Goal: Task Accomplishment & Management: Complete application form

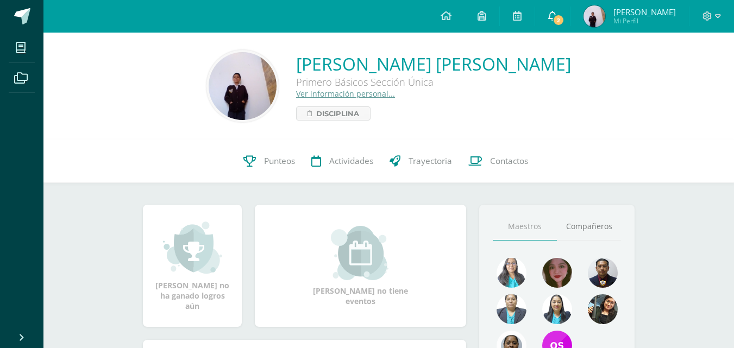
click at [557, 16] on icon at bounding box center [552, 16] width 9 height 10
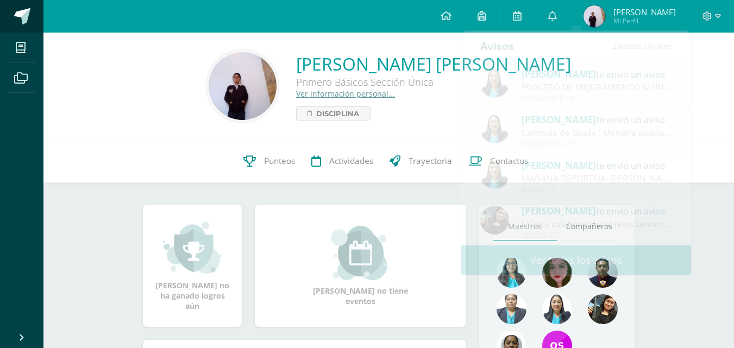
click at [9, 18] on link at bounding box center [21, 16] width 43 height 33
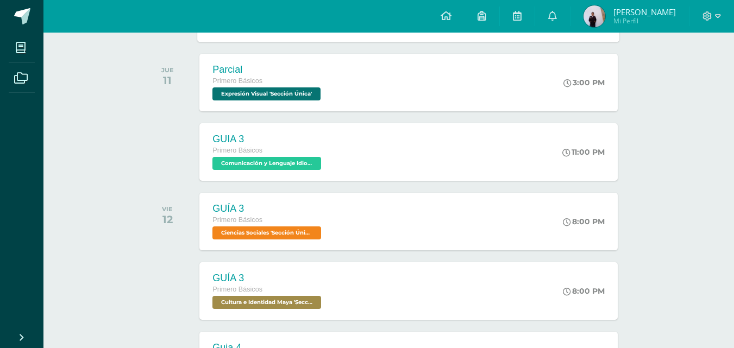
scroll to position [163, 0]
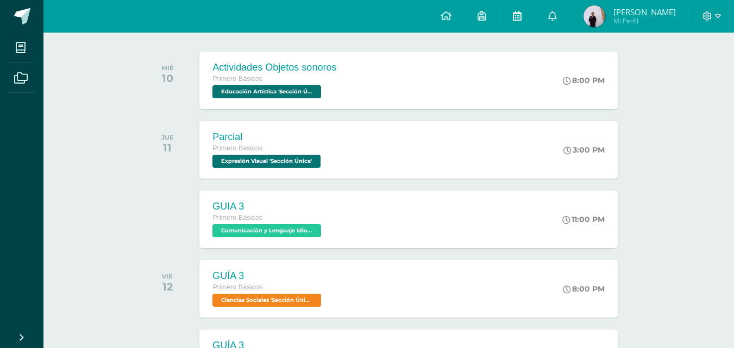
click at [521, 17] on icon at bounding box center [517, 16] width 9 height 10
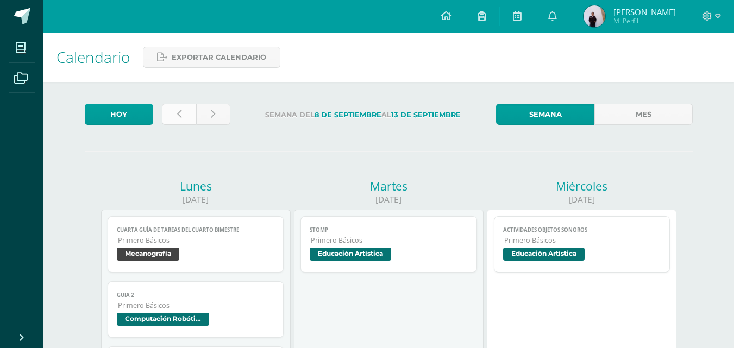
click at [185, 110] on link at bounding box center [179, 114] width 34 height 21
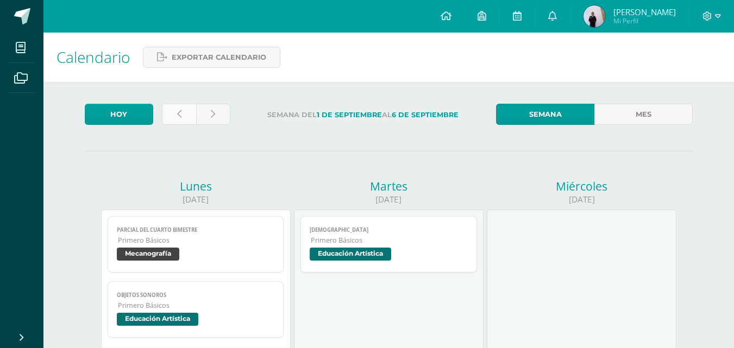
click at [184, 116] on link at bounding box center [179, 114] width 34 height 21
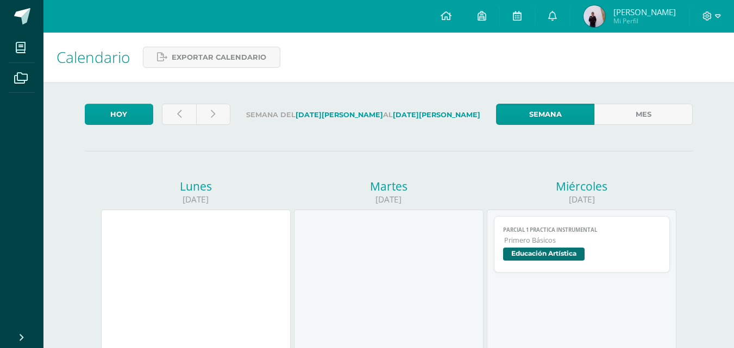
click at [612, 121] on link "Mes" at bounding box center [643, 114] width 98 height 21
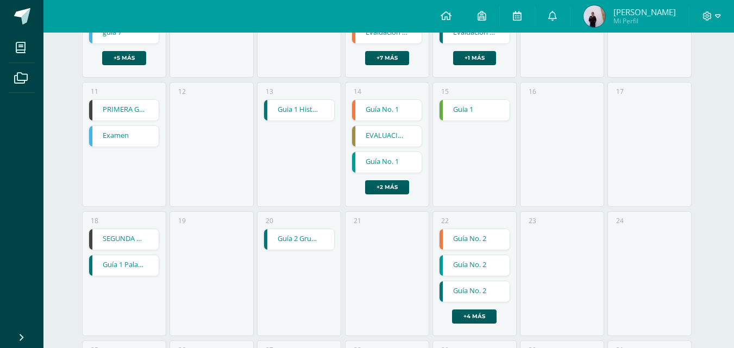
scroll to position [435, 0]
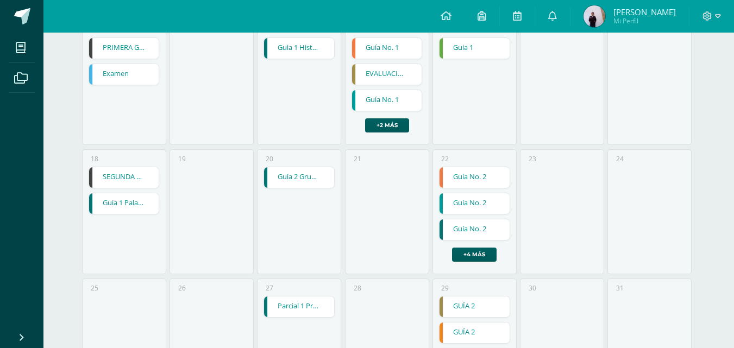
click at [456, 208] on link "Guía No. 2" at bounding box center [474, 203] width 70 height 21
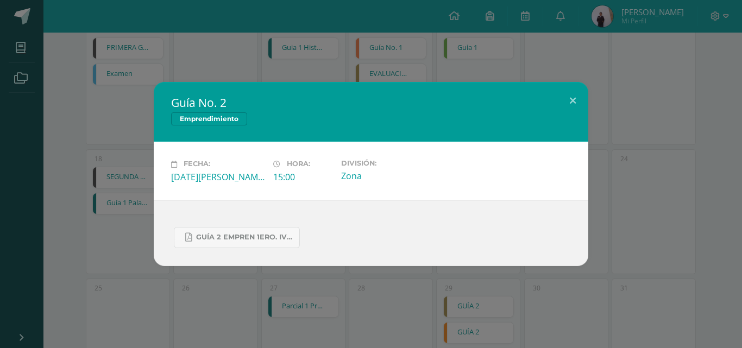
click at [600, 112] on div "Guía No. 2 Emprendimiento Fecha: Viernes 22 de Agosto Hora: 15:00 División: Zona" at bounding box center [370, 174] width 733 height 184
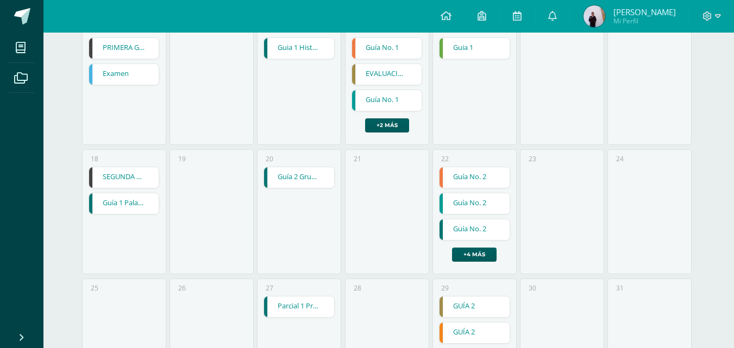
click at [451, 233] on link "Guía No. 2" at bounding box center [474, 229] width 70 height 21
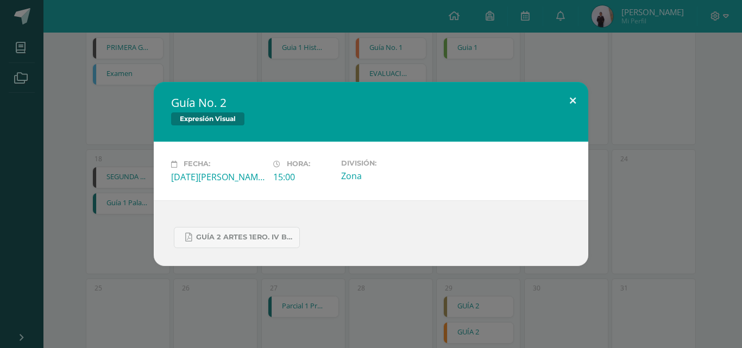
click at [570, 99] on button at bounding box center [572, 100] width 31 height 37
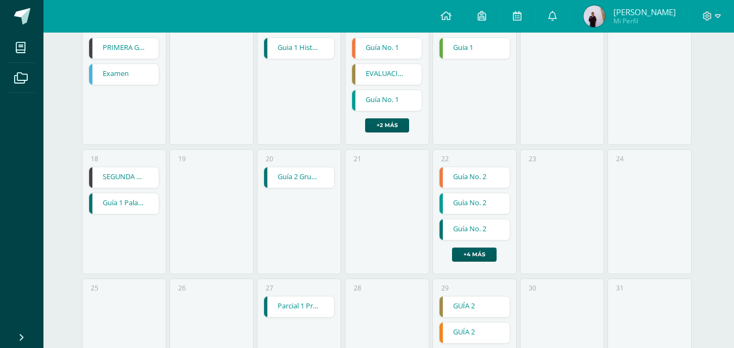
click at [295, 192] on div "20 Guía 2 Grupos musicales escolares Guía 2 Grupos musicales escolares Educació…" at bounding box center [299, 211] width 84 height 125
click at [129, 203] on link "Guía 1 Palabras polisémicas" at bounding box center [124, 203] width 70 height 21
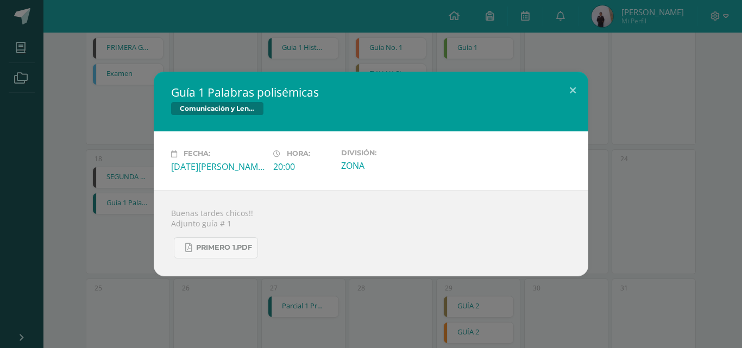
click at [480, 113] on div "Comunicación y Lenguaje" at bounding box center [371, 110] width 400 height 16
drag, startPoint x: 551, startPoint y: 114, endPoint x: 560, endPoint y: 106, distance: 10.8
click at [552, 114] on div "Comunicación y Lenguaje" at bounding box center [371, 110] width 400 height 16
click at [567, 96] on button at bounding box center [572, 90] width 31 height 37
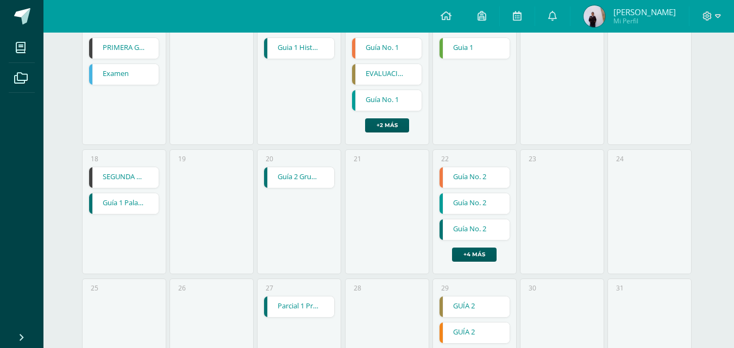
click at [460, 263] on div "22 Guía No. 2 Guía No. 2 Formación Ciudadana Cargando contenido Guía No. 2 Guía…" at bounding box center [474, 211] width 84 height 125
click at [463, 259] on link "+4 más" at bounding box center [474, 255] width 45 height 14
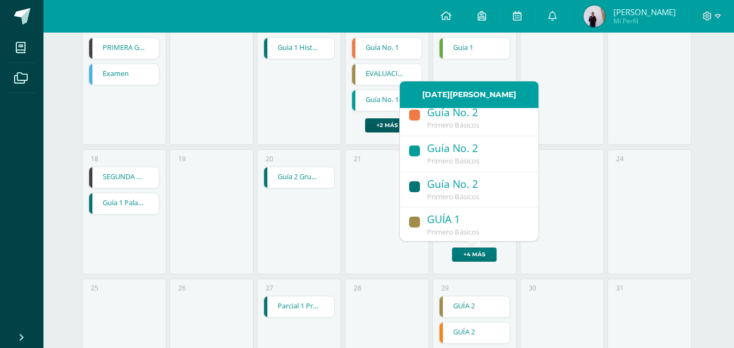
scroll to position [0, 0]
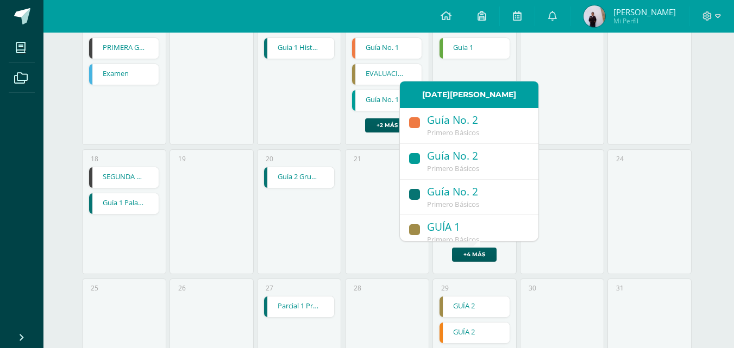
click at [446, 184] on link "Guía No. 2 Primero Básicos" at bounding box center [469, 198] width 139 height 36
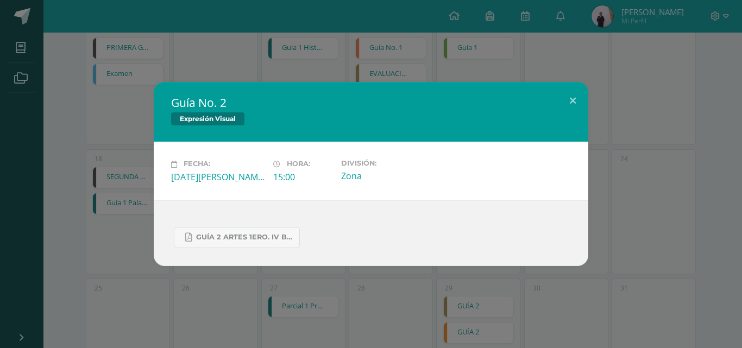
click at [523, 125] on div "Expresión Visual" at bounding box center [371, 120] width 400 height 16
click at [570, 102] on button at bounding box center [572, 100] width 31 height 37
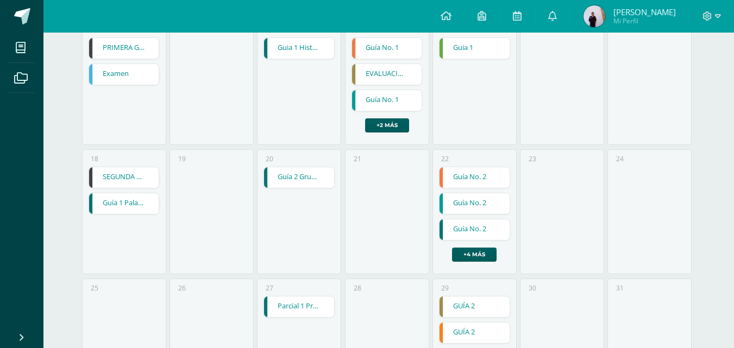
click at [475, 209] on link "Guía No. 2" at bounding box center [474, 203] width 70 height 21
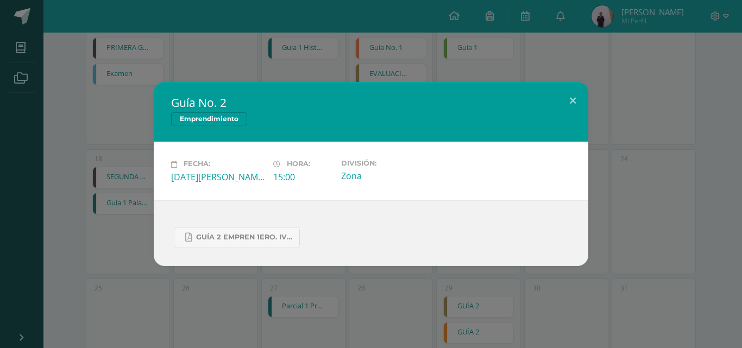
click at [526, 122] on div "Emprendimiento" at bounding box center [371, 120] width 400 height 16
click at [575, 113] on button at bounding box center [572, 100] width 31 height 37
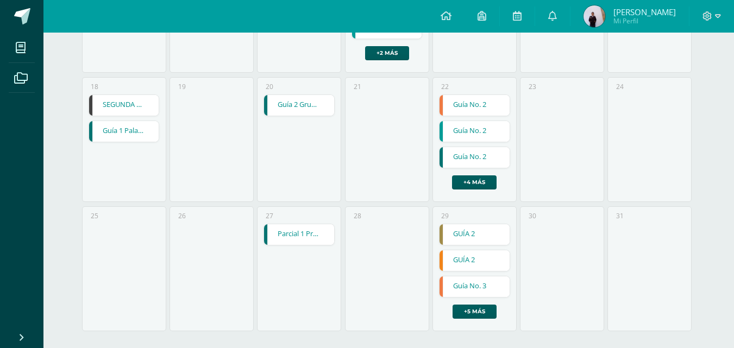
scroll to position [516, 0]
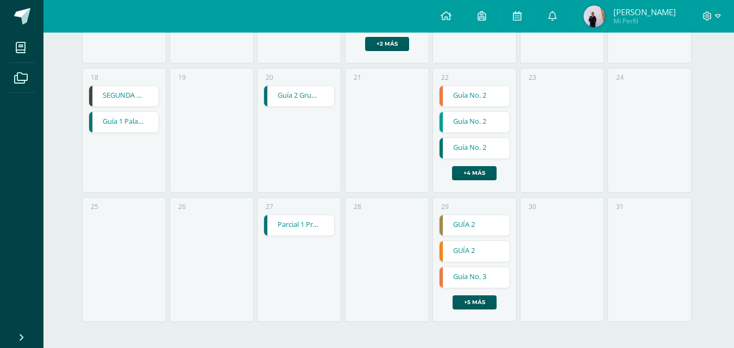
click at [451, 306] on div "GUÍA 2 GUÍA 2 Cultura e Identidad Maya Cargando contenido GUÍA 2 GUÍA 2 Ciencia…" at bounding box center [474, 262] width 71 height 95
click at [458, 305] on link "+5 más" at bounding box center [474, 303] width 44 height 14
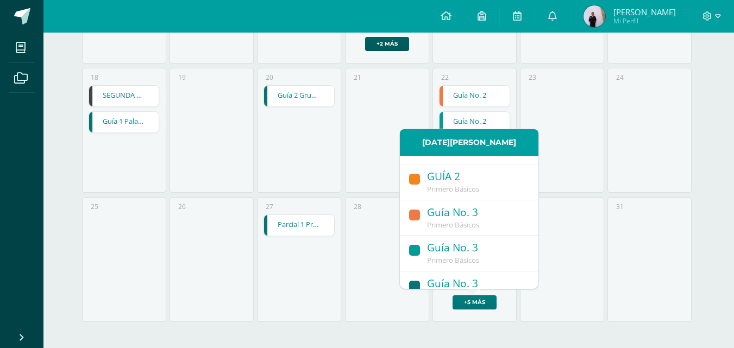
scroll to position [0, 0]
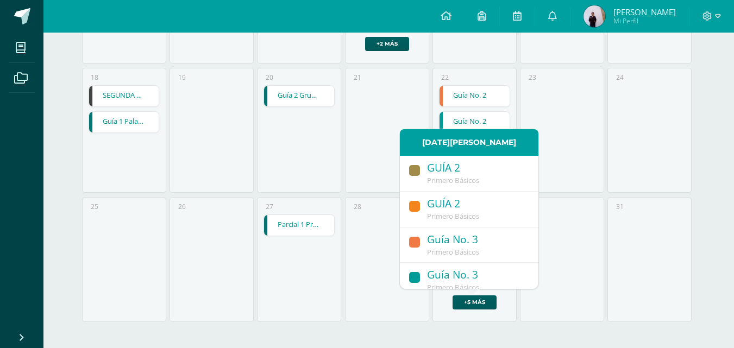
click at [428, 279] on div "Guía No. 3" at bounding box center [477, 275] width 100 height 15
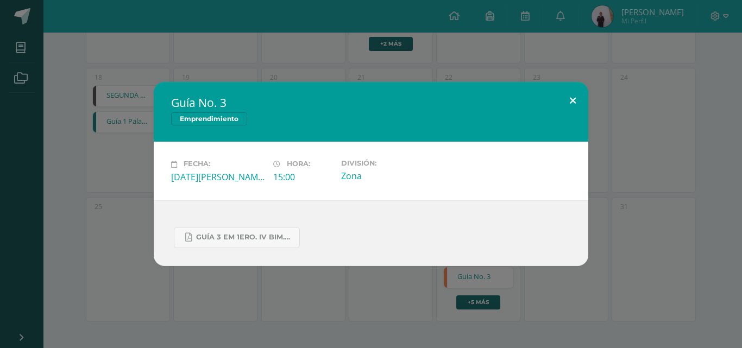
click at [576, 106] on button at bounding box center [572, 100] width 31 height 37
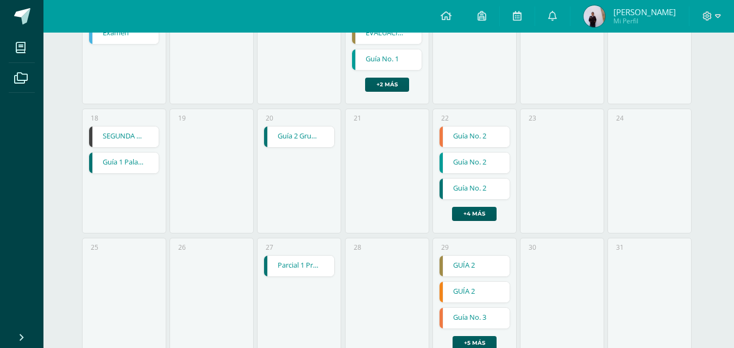
scroll to position [516, 0]
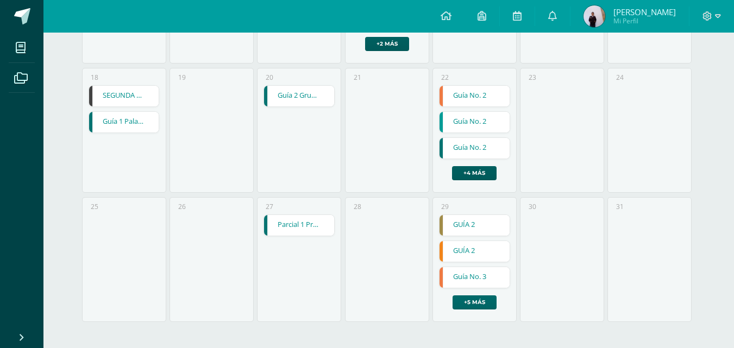
click at [463, 304] on link "+5 más" at bounding box center [474, 303] width 44 height 14
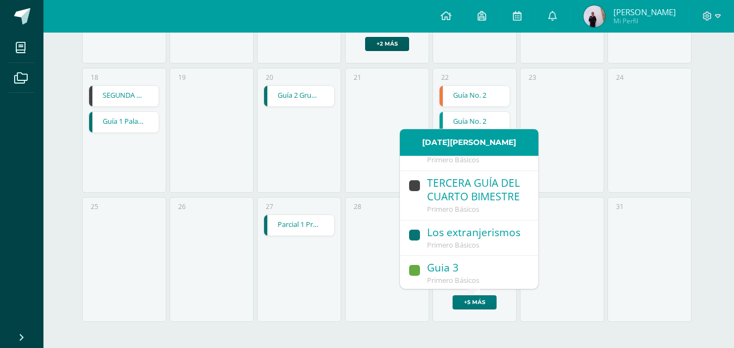
scroll to position [166, 0]
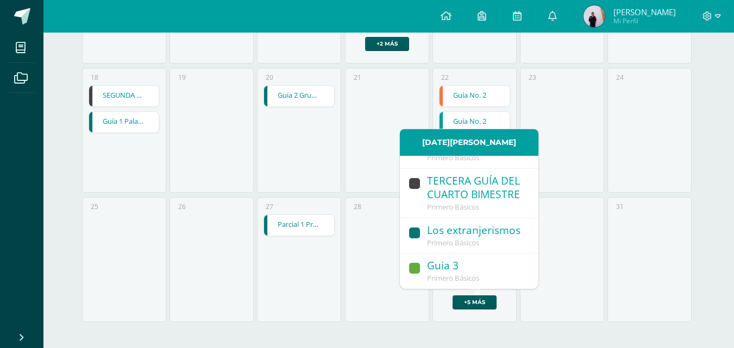
click at [338, 287] on div "27 Parcial 1 Practica instrumental Parcial 1 Practica instrumental Educación Ar…" at bounding box center [299, 259] width 84 height 125
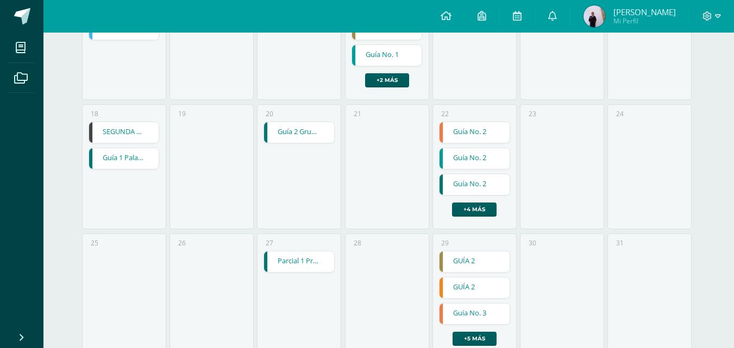
scroll to position [462, 0]
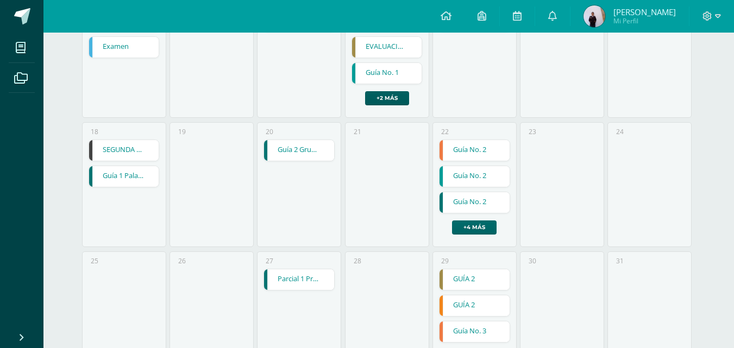
click at [467, 231] on link "+4 más" at bounding box center [474, 228] width 45 height 14
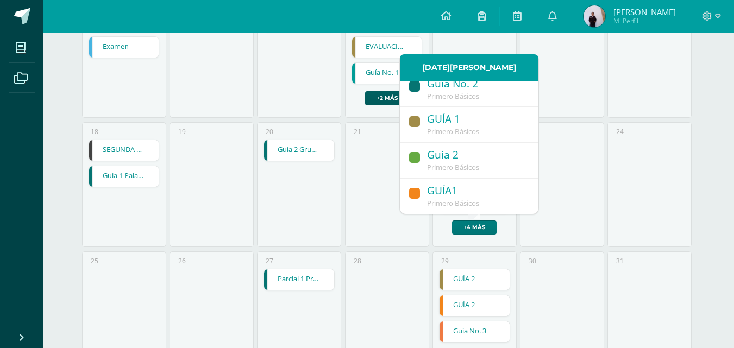
scroll to position [62, 0]
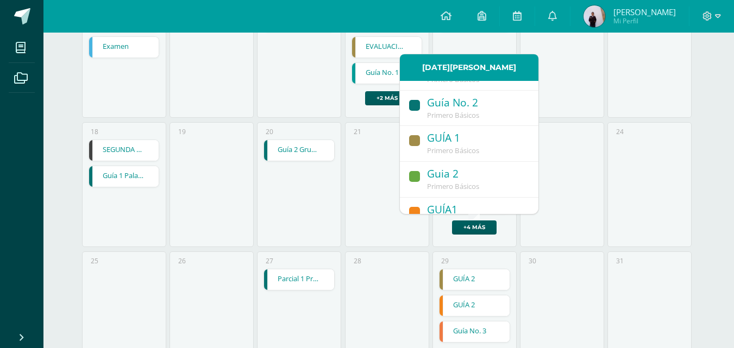
click at [429, 112] on span "Primero Básicos" at bounding box center [453, 115] width 52 height 10
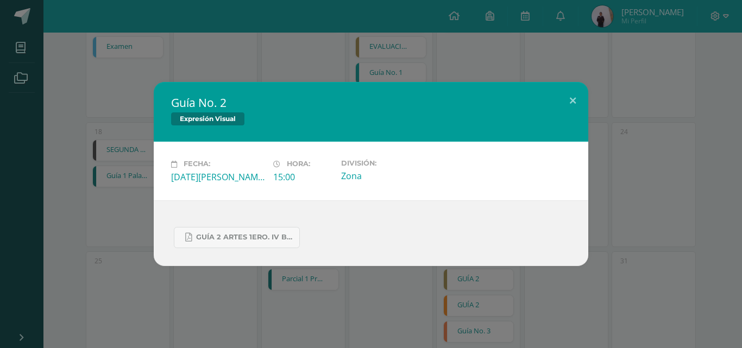
click at [553, 111] on div "Guía No. 2 Expresión Visual" at bounding box center [371, 112] width 435 height 60
click at [564, 105] on button at bounding box center [572, 100] width 31 height 37
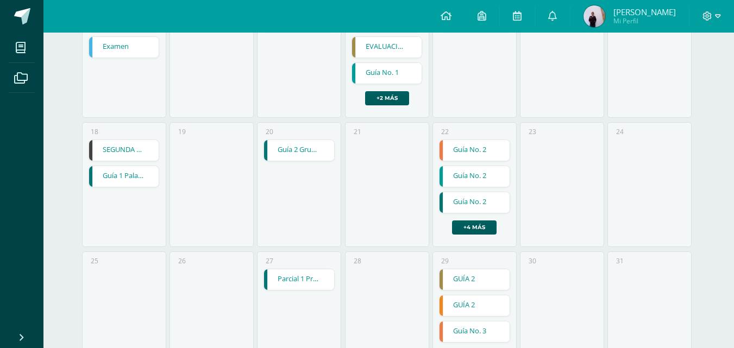
click at [482, 175] on link "Guía No. 2" at bounding box center [474, 176] width 70 height 21
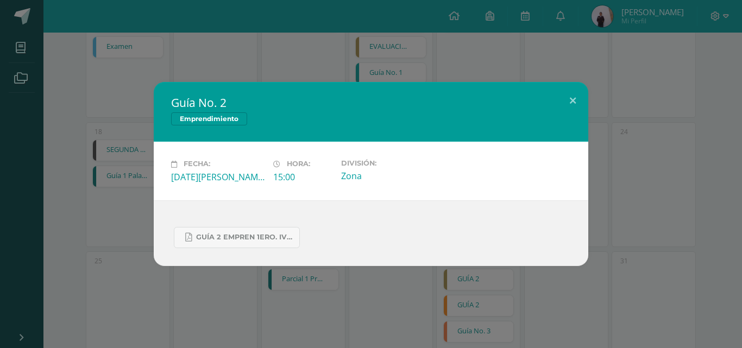
drag, startPoint x: 557, startPoint y: 87, endPoint x: 543, endPoint y: 98, distance: 17.8
click at [557, 89] on div "Guía No. 2 Emprendimiento Fecha: Viernes 22 de Agosto Hora: 15:00 División: Zona" at bounding box center [371, 174] width 435 height 184
drag, startPoint x: 588, startPoint y: 95, endPoint x: 569, endPoint y: 96, distance: 18.5
click at [577, 96] on button at bounding box center [572, 100] width 31 height 37
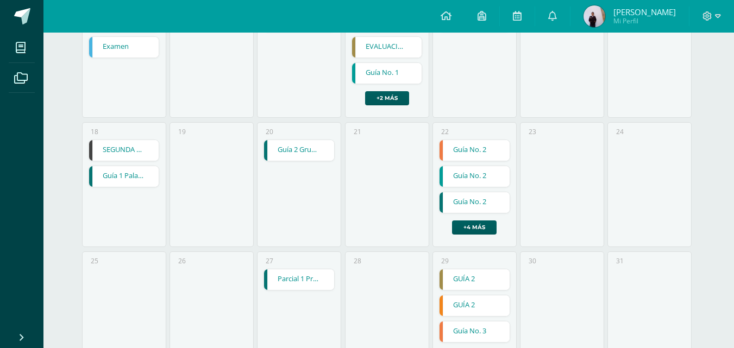
click at [285, 157] on link "Guía 2 Grupos musicales escolares" at bounding box center [299, 150] width 70 height 21
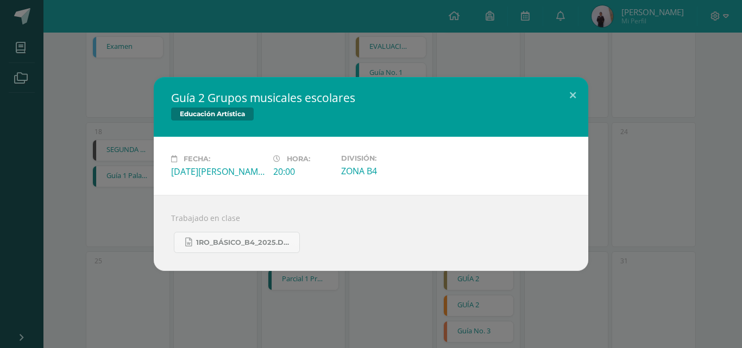
click at [548, 83] on div "Guía 2 Grupos musicales escolares Educación Artística" at bounding box center [371, 107] width 435 height 60
click at [604, 93] on div "Guía 2 Grupos musicales escolares Educación Artística Fecha: Miércoles 20 de Ag…" at bounding box center [370, 174] width 733 height 194
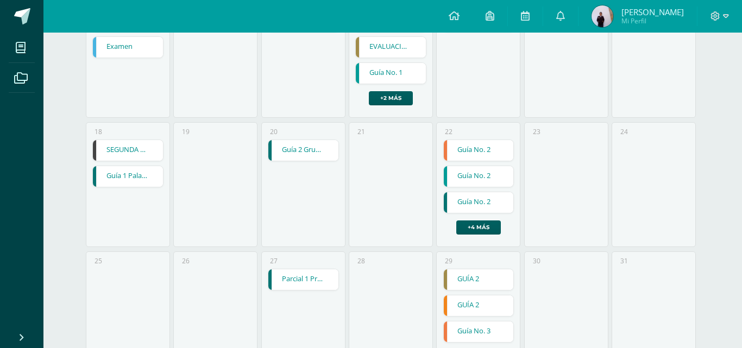
click at [156, 116] on div "Guía 2 Grupos musicales escolares Educación Artística Fecha: Miércoles 20 de Ag…" at bounding box center [370, 174] width 733 height 194
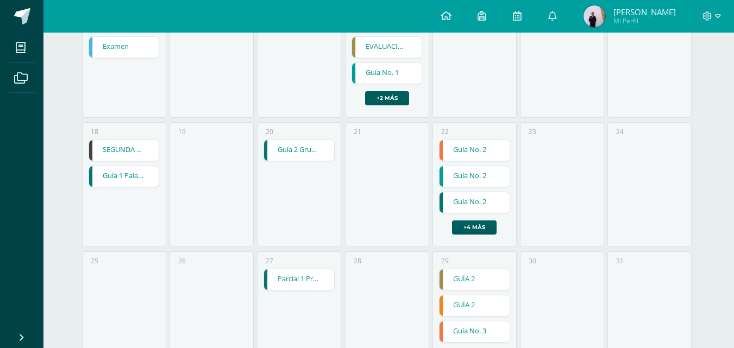
click at [145, 155] on link "SEGUNDA GUÍA DE TAREAS DEL CUARTO BIMESTRE" at bounding box center [124, 150] width 70 height 21
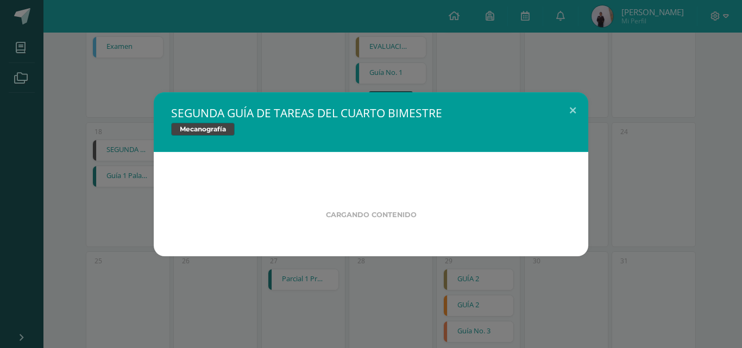
drag, startPoint x: 705, startPoint y: 74, endPoint x: 678, endPoint y: 85, distance: 28.2
click at [703, 77] on div "SEGUNDA GUÍA DE TAREAS DEL CUARTO BIMESTRE Mecanografía Cargando contenido Load…" at bounding box center [371, 174] width 742 height 348
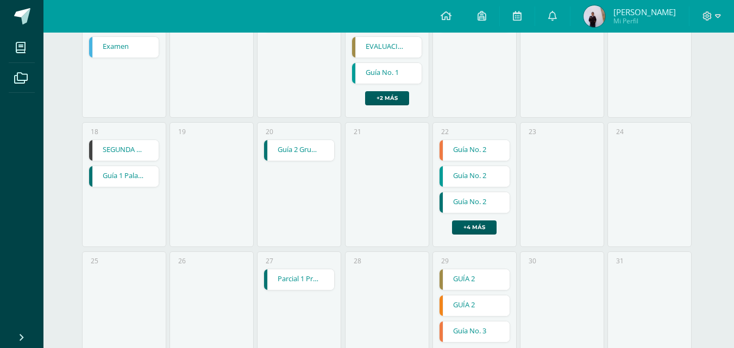
click at [145, 181] on link "Guía 1 Palabras polisémicas" at bounding box center [124, 176] width 70 height 21
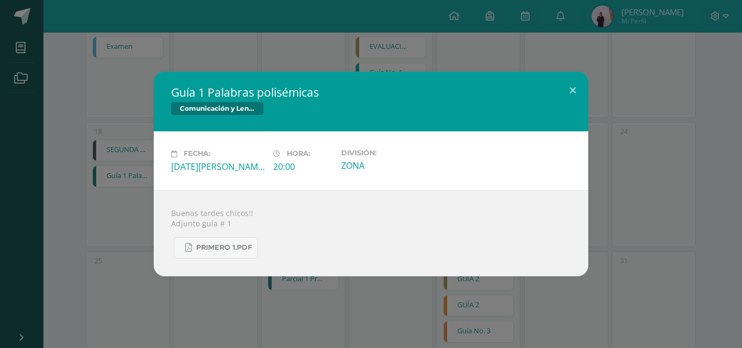
click at [548, 103] on div "Guía 1 Palabras polisémicas Comunicación y Lenguaje" at bounding box center [371, 102] width 435 height 60
drag, startPoint x: 581, startPoint y: 95, endPoint x: 574, endPoint y: 96, distance: 7.1
click at [575, 96] on button at bounding box center [572, 90] width 31 height 37
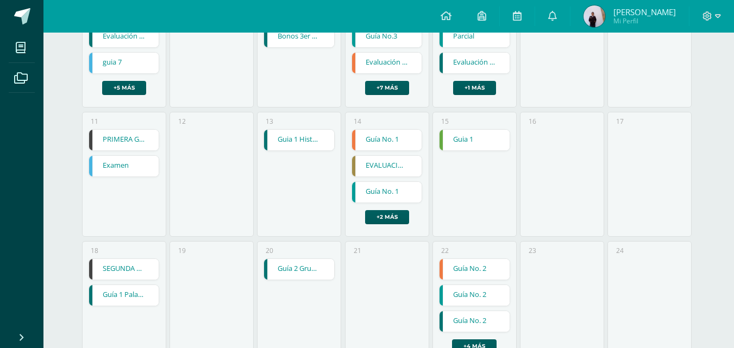
scroll to position [299, 0]
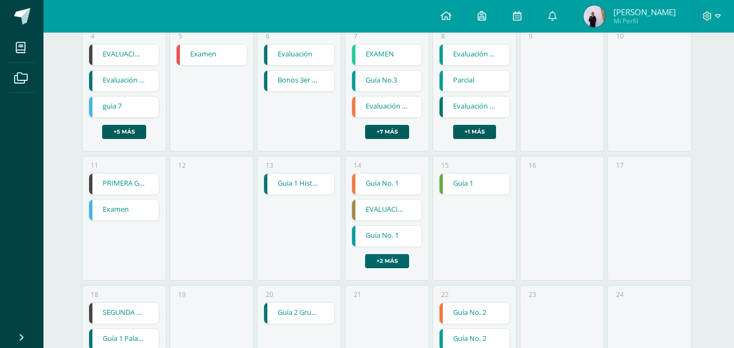
click at [375, 260] on link "+2 más" at bounding box center [387, 261] width 44 height 14
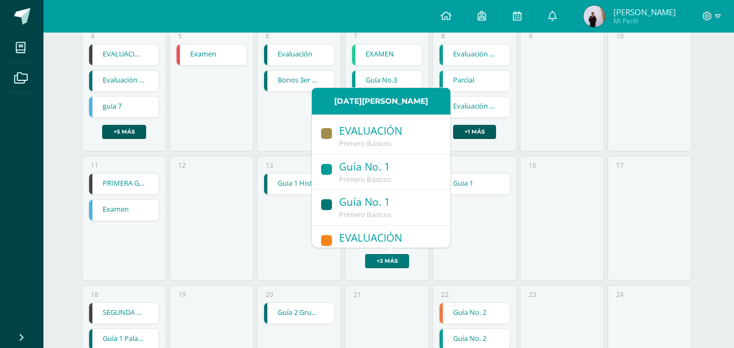
scroll to position [45, 0]
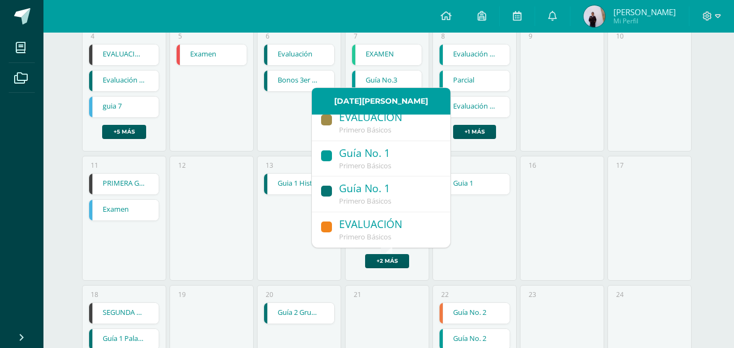
click at [375, 194] on div "Guía No. 1" at bounding box center [389, 189] width 100 height 15
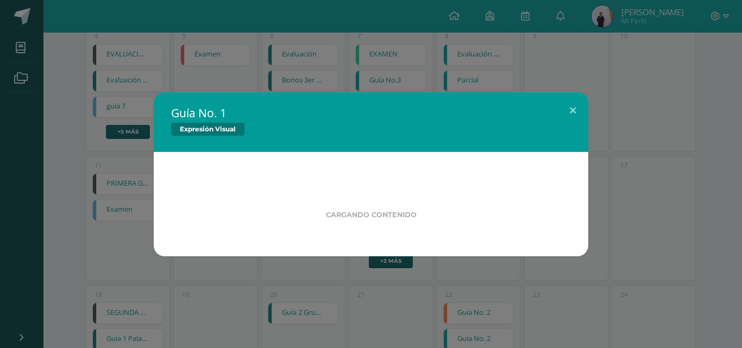
click at [564, 123] on div "Expresión Visual" at bounding box center [371, 131] width 400 height 16
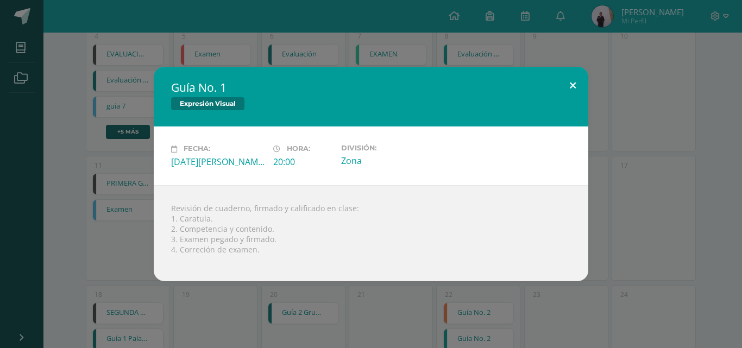
click at [575, 91] on button at bounding box center [572, 85] width 31 height 37
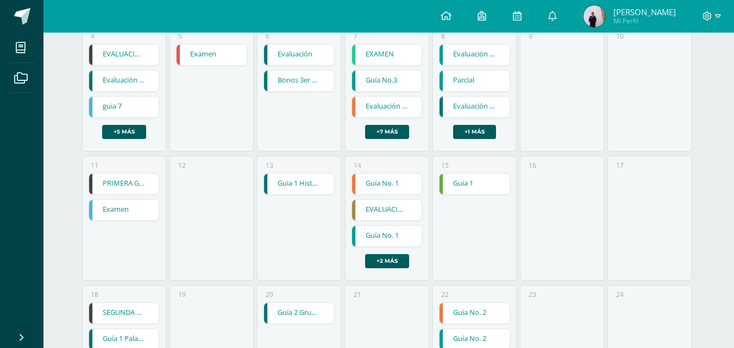
click at [122, 98] on link "guia 7" at bounding box center [124, 107] width 70 height 21
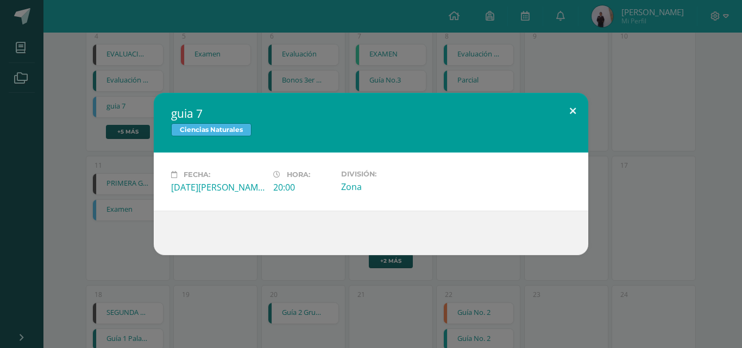
click at [564, 101] on button at bounding box center [572, 111] width 31 height 37
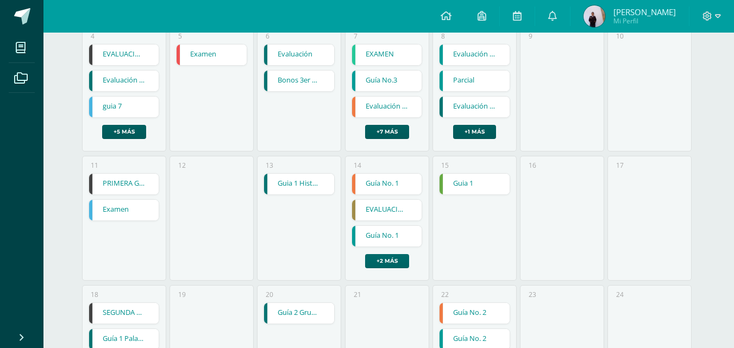
click at [376, 265] on link "+2 más" at bounding box center [387, 261] width 44 height 14
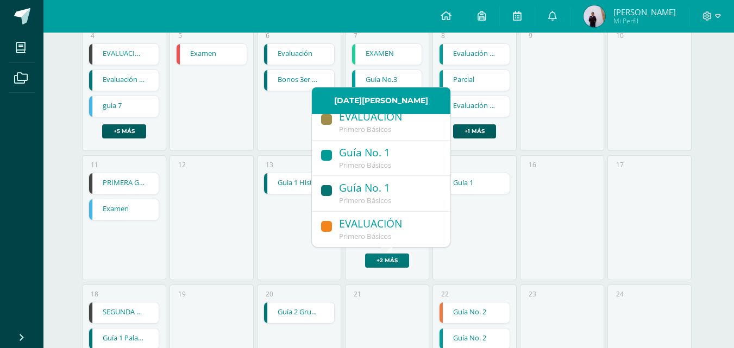
scroll to position [462, 0]
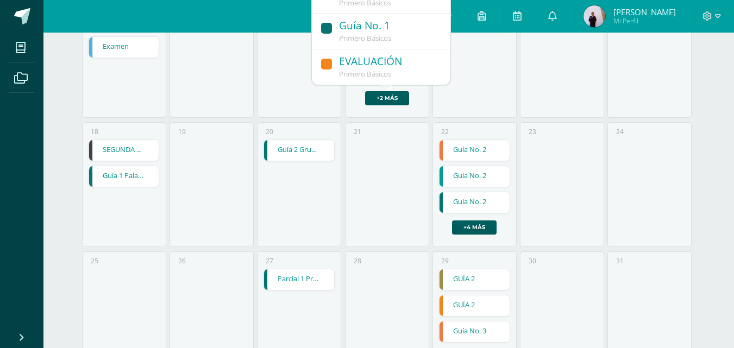
click at [360, 41] on span "Primero Básicos" at bounding box center [365, 38] width 52 height 10
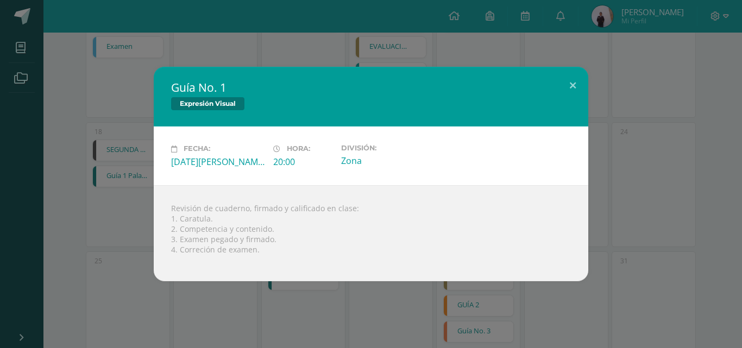
click at [605, 96] on div "Guía No. 1 Expresión Visual Fecha: Jueves 14 de Agosto Hora: 20:00 División: Zo…" at bounding box center [370, 174] width 733 height 214
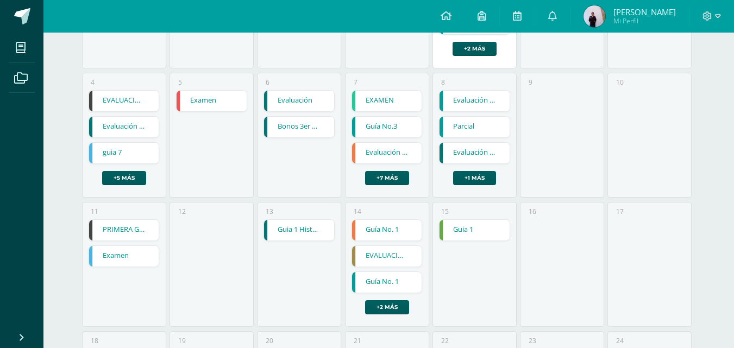
scroll to position [272, 0]
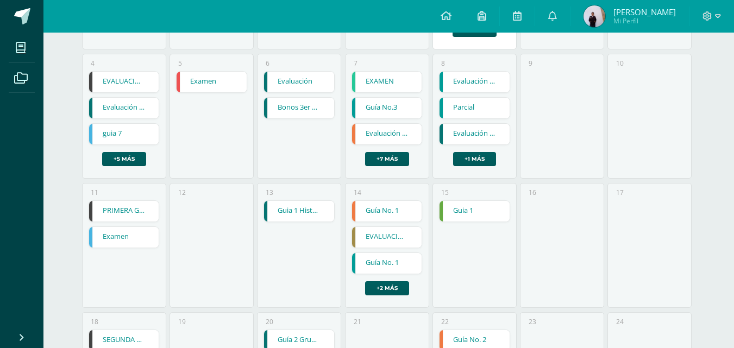
click at [465, 167] on div "8 Evaluación III BIM Evaluación III BIM Emprendimiento Cargando contenido Parci…" at bounding box center [474, 116] width 84 height 125
click at [462, 158] on link "+1 más" at bounding box center [474, 159] width 43 height 14
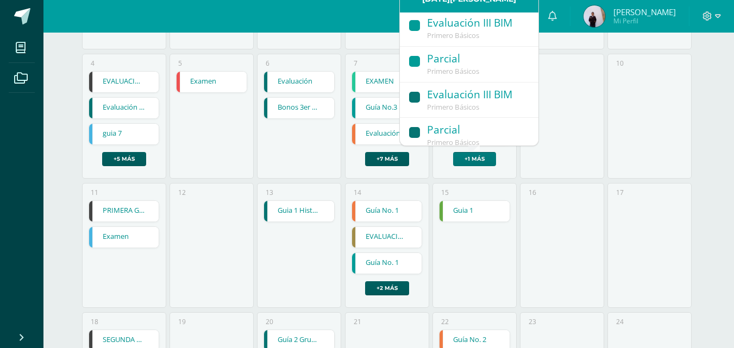
scroll to position [0, 0]
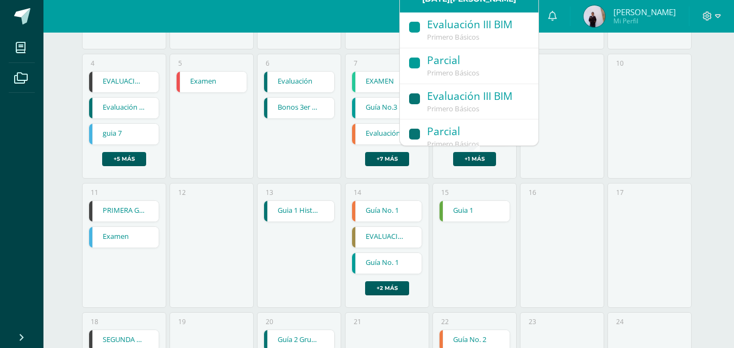
click at [280, 151] on div "6 Evaluación Evaluación Computación Robótica Cargando contenido Bonos 3er bloqu…" at bounding box center [299, 116] width 84 height 125
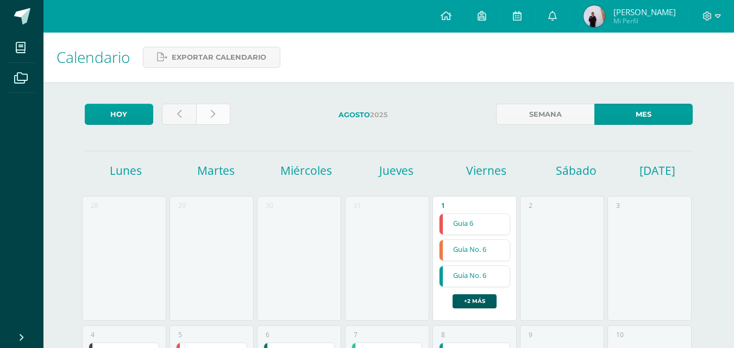
click at [225, 108] on link at bounding box center [213, 114] width 34 height 21
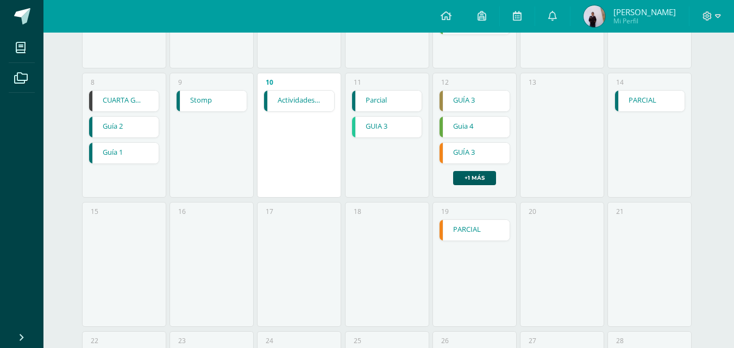
scroll to position [272, 0]
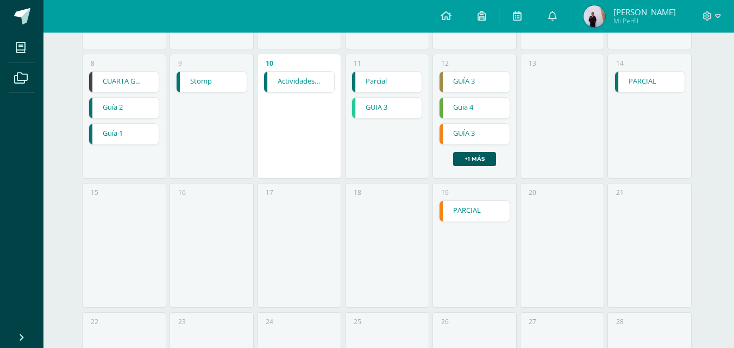
click at [113, 110] on link "Guía 2" at bounding box center [124, 108] width 70 height 21
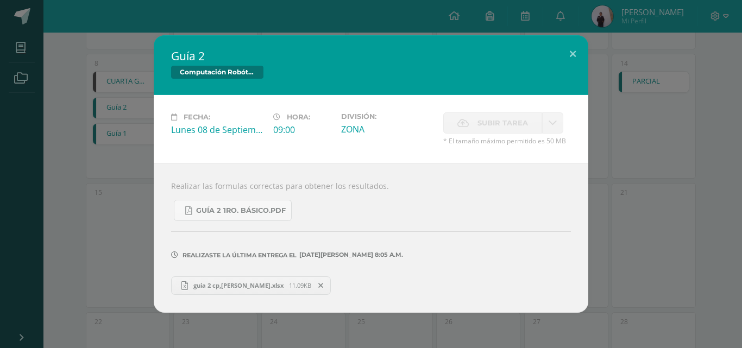
click at [223, 288] on span "guia 2 cp,ú solares.xlsx" at bounding box center [238, 285] width 101 height 8
click at [571, 53] on button at bounding box center [572, 53] width 31 height 37
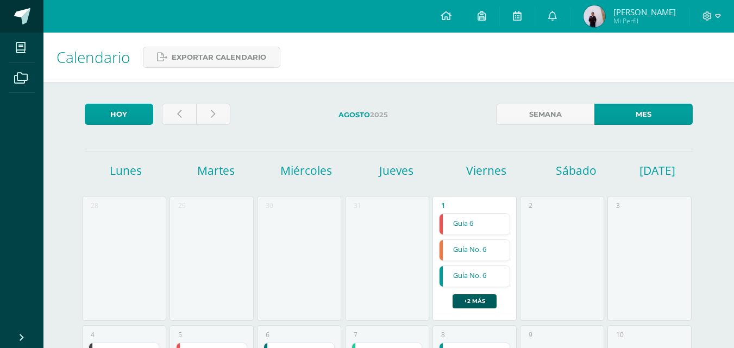
click at [26, 27] on link at bounding box center [21, 16] width 43 height 33
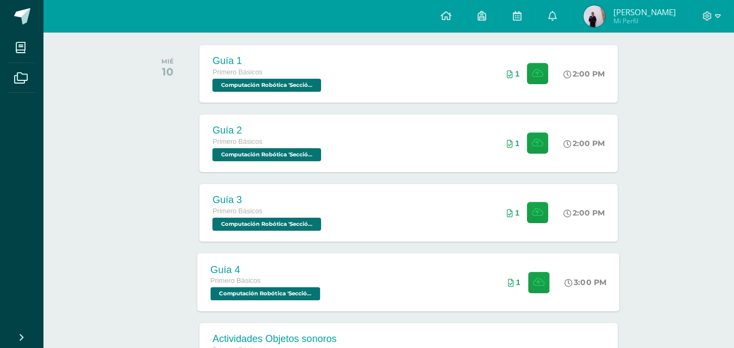
scroll to position [217, 0]
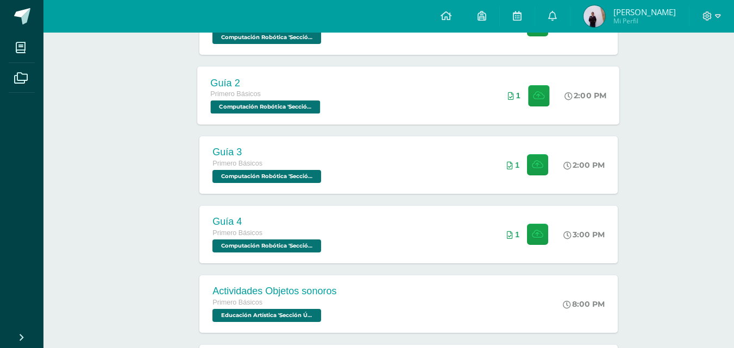
click at [361, 109] on div "Guía 2 Primero Básicos Computación Robótica 'Sección Única' 2:00 PM 1 Guía 2" at bounding box center [409, 95] width 422 height 58
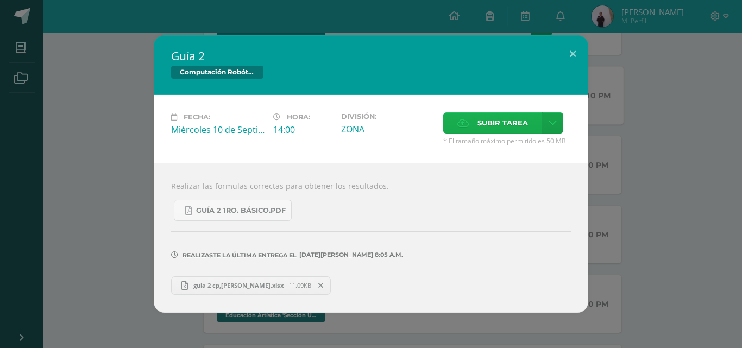
click at [492, 133] on label "Subir tarea" at bounding box center [492, 122] width 99 height 21
click at [0, 0] on input "Subir tarea" at bounding box center [0, 0] width 0 height 0
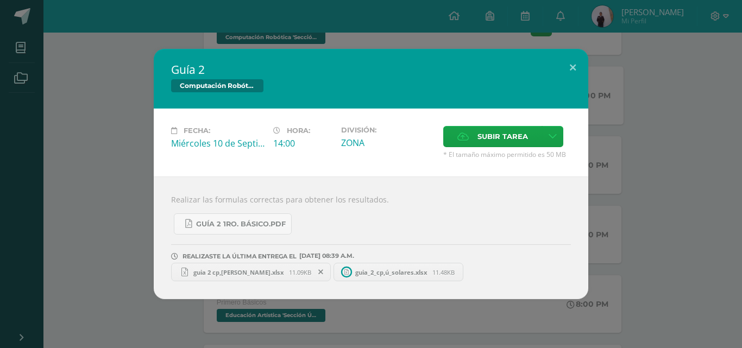
click at [312, 272] on span at bounding box center [321, 272] width 18 height 12
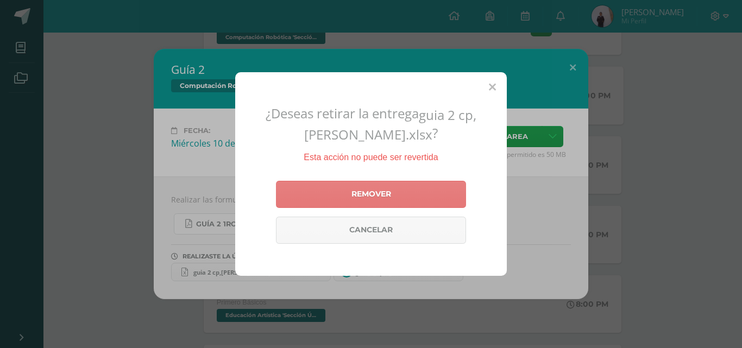
click at [348, 203] on link "Remover" at bounding box center [371, 194] width 190 height 27
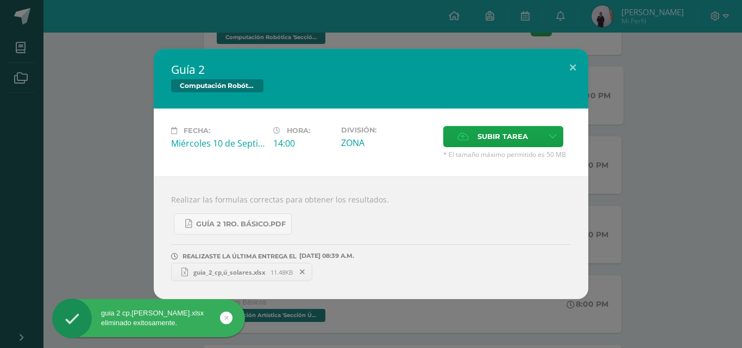
click at [228, 316] on icon at bounding box center [226, 318] width 4 height 12
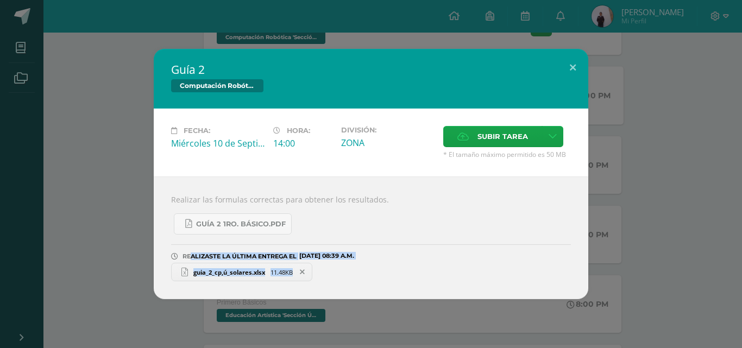
drag, startPoint x: 190, startPoint y: 259, endPoint x: 555, endPoint y: 268, distance: 365.2
click at [555, 268] on div "REALIZASTE LA ÚLTIMA ENTREGA EL [DATE] 08:39 A.M. guia_2_cp,ú_solares.xlsx 11.4…" at bounding box center [371, 258] width 400 height 47
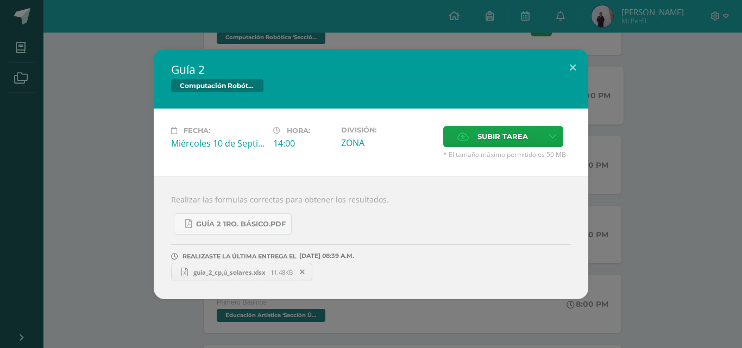
click at [593, 51] on div "Guía 2 Computación Robótica Fecha: [DATE] Hora: 14:00 División: Subir tarea" at bounding box center [370, 174] width 733 height 250
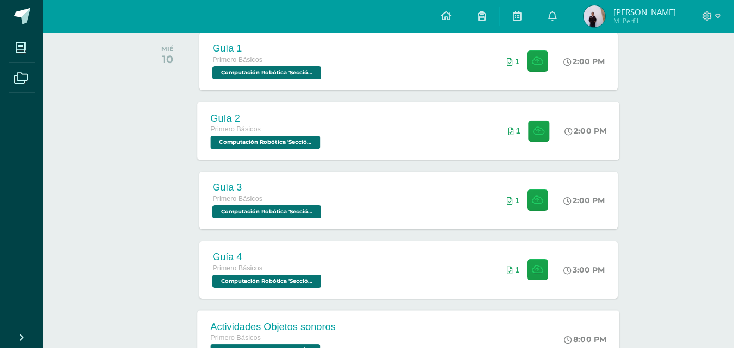
scroll to position [163, 0]
